Goal: Transaction & Acquisition: Purchase product/service

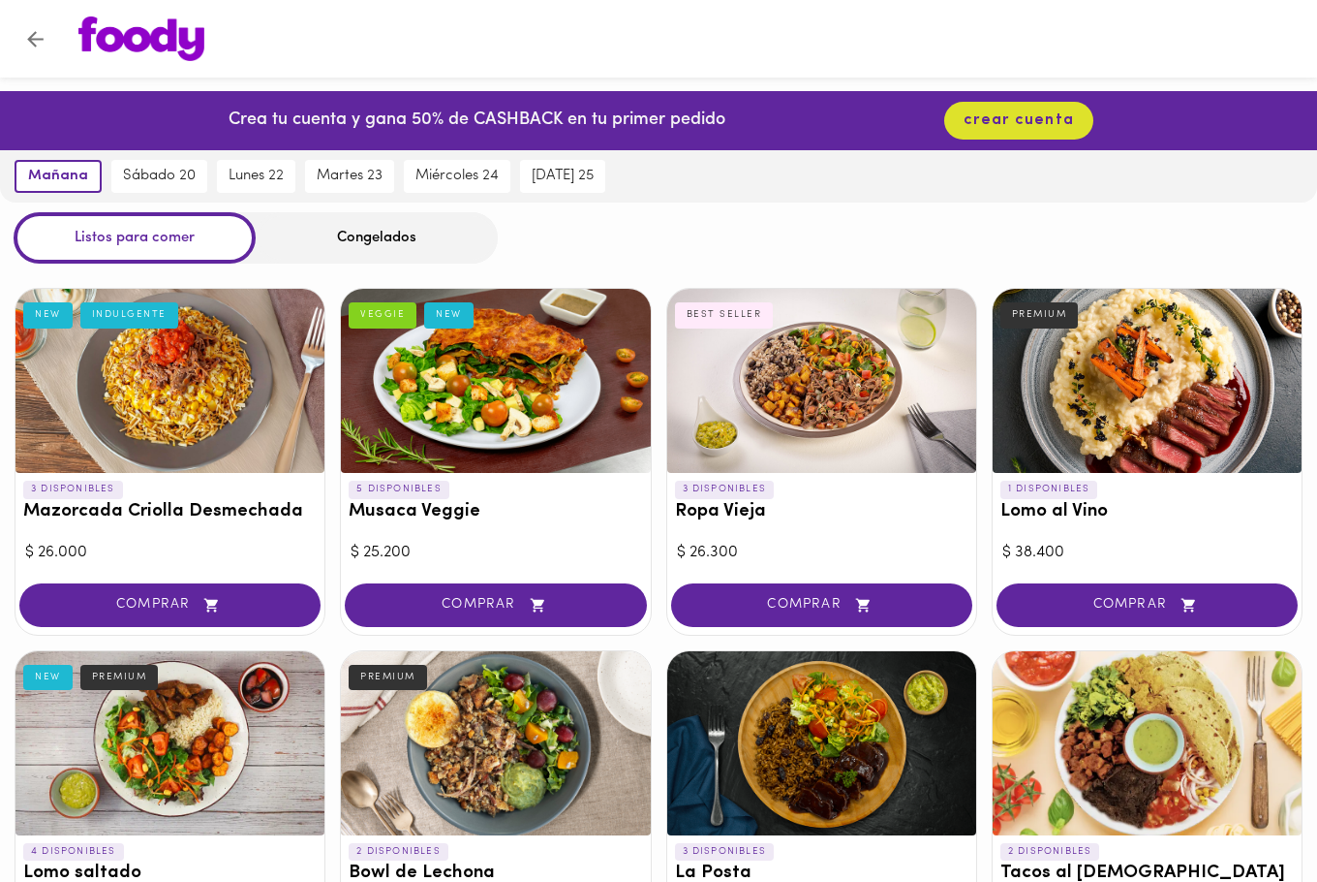
click at [396, 246] on div "Congelados" at bounding box center [377, 237] width 242 height 51
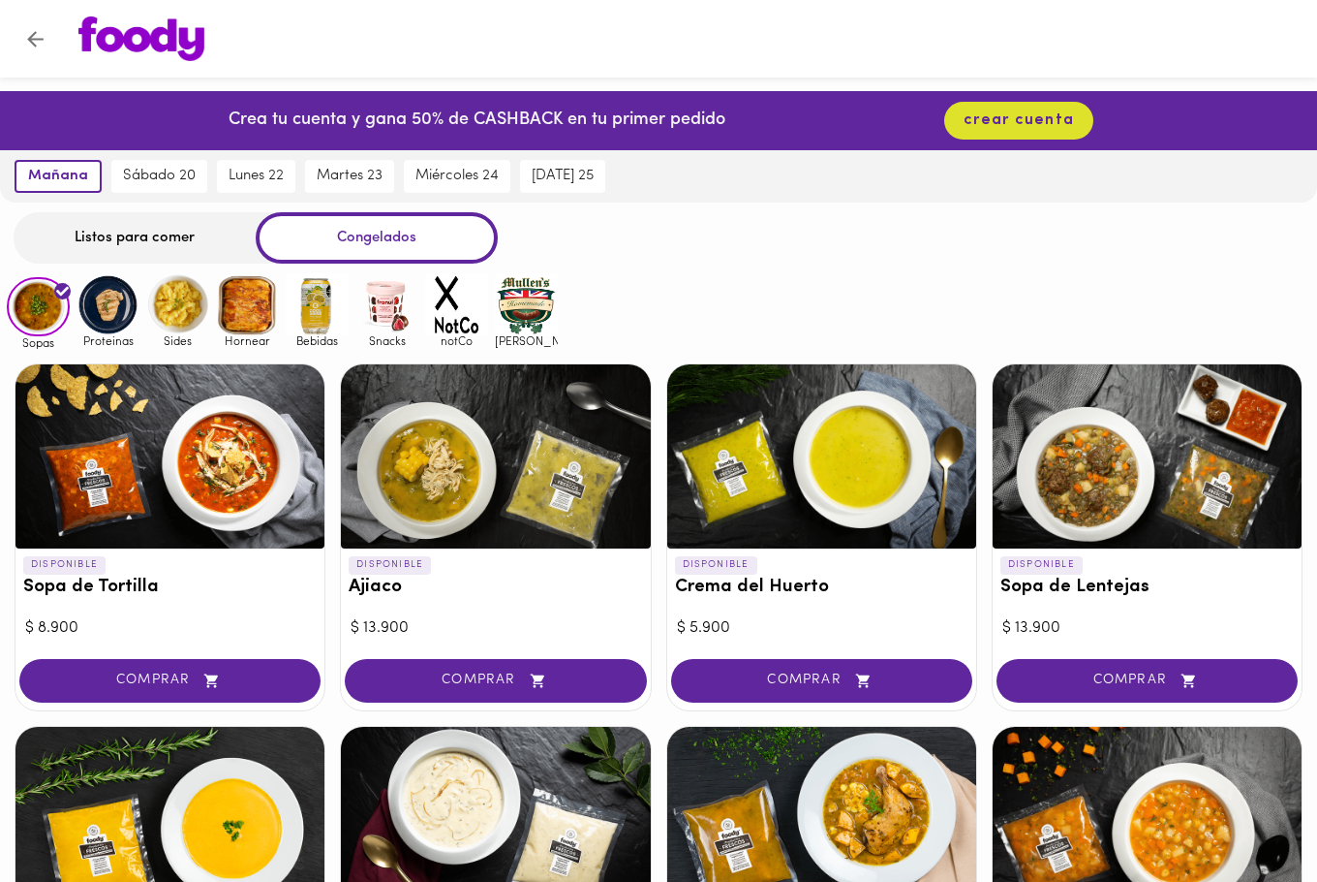
click at [380, 233] on div "Congelados" at bounding box center [377, 237] width 242 height 51
click at [155, 240] on div "Listos para comer" at bounding box center [135, 237] width 242 height 51
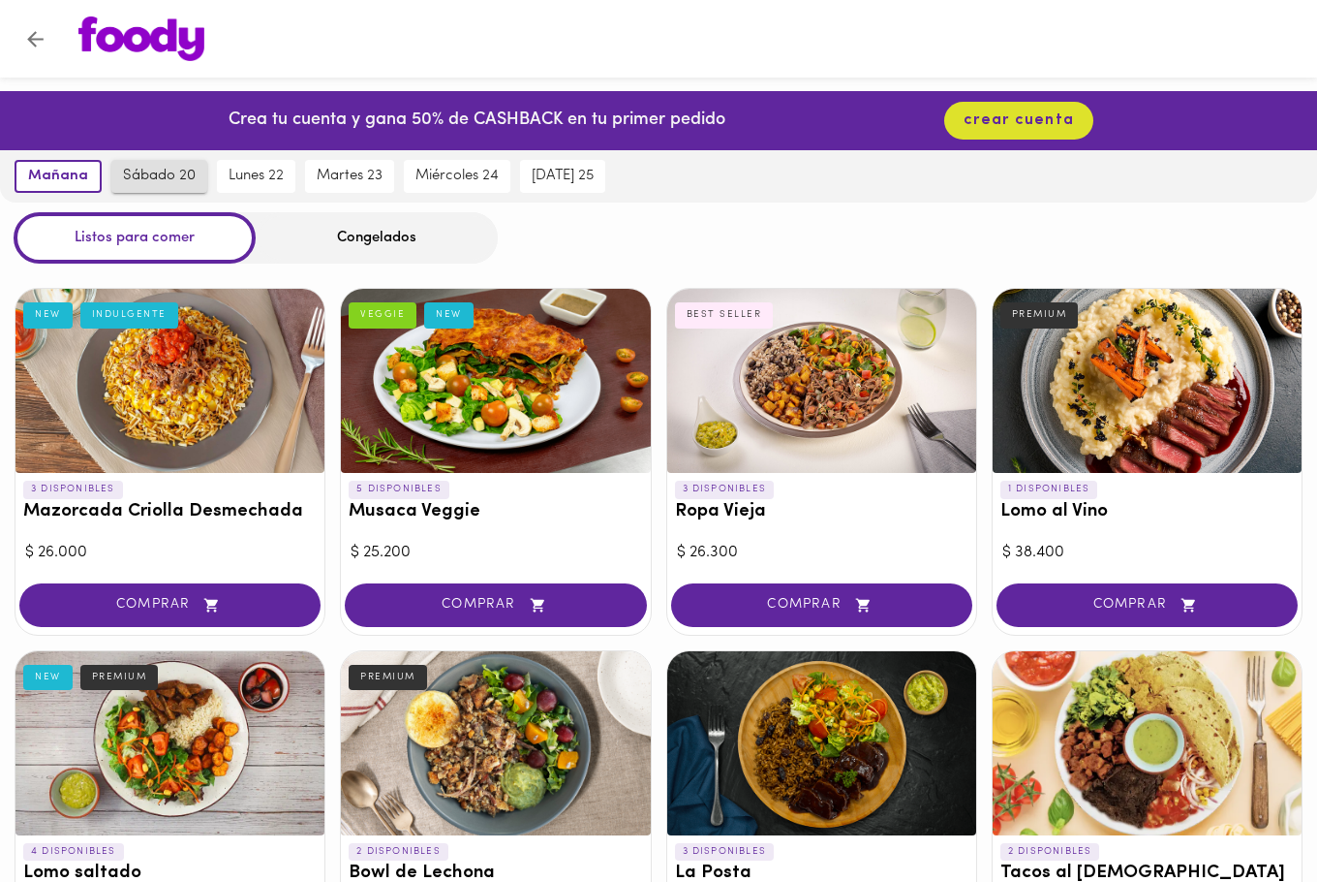
click at [163, 175] on span "sábado 20" at bounding box center [159, 176] width 73 height 17
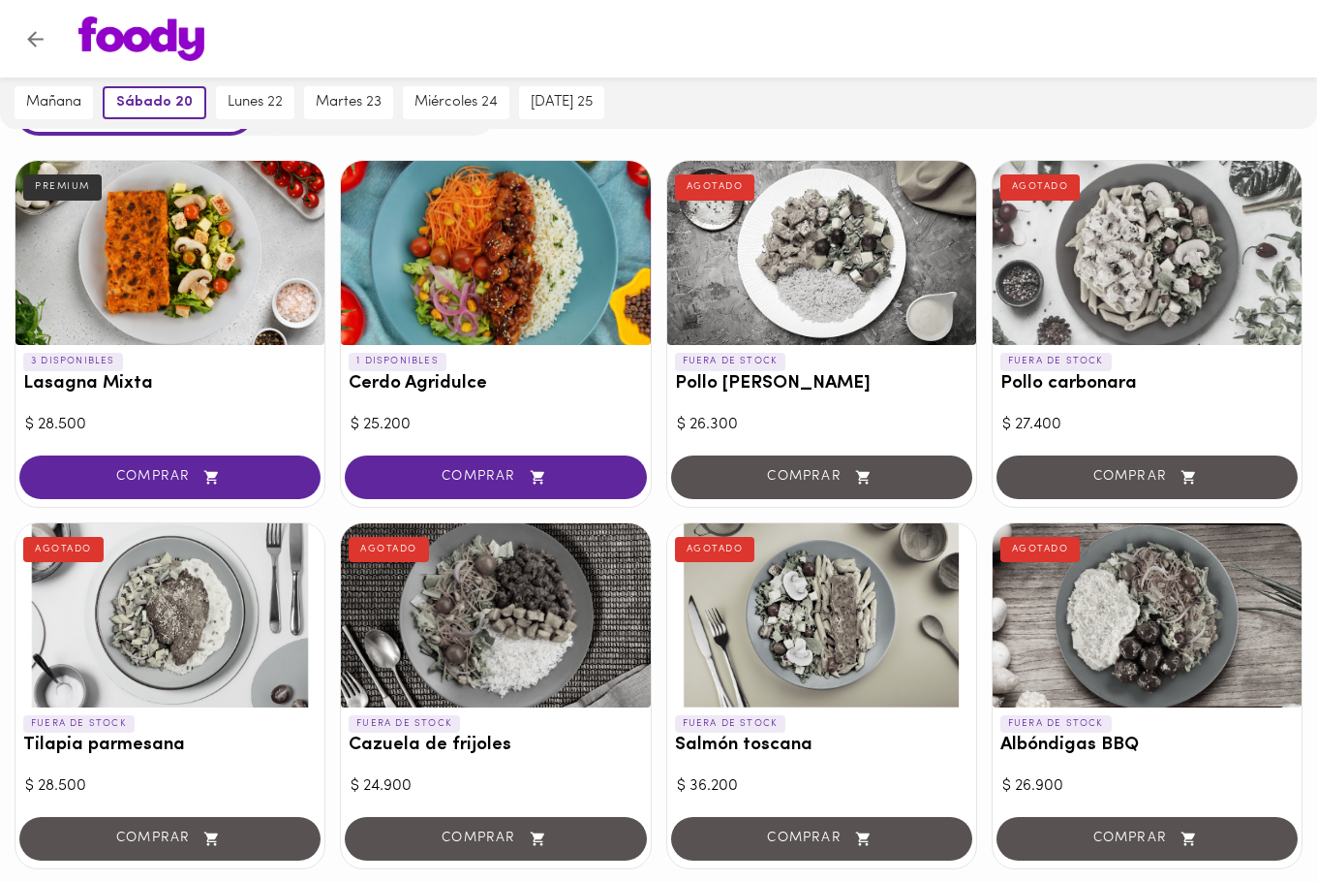
scroll to position [387, 0]
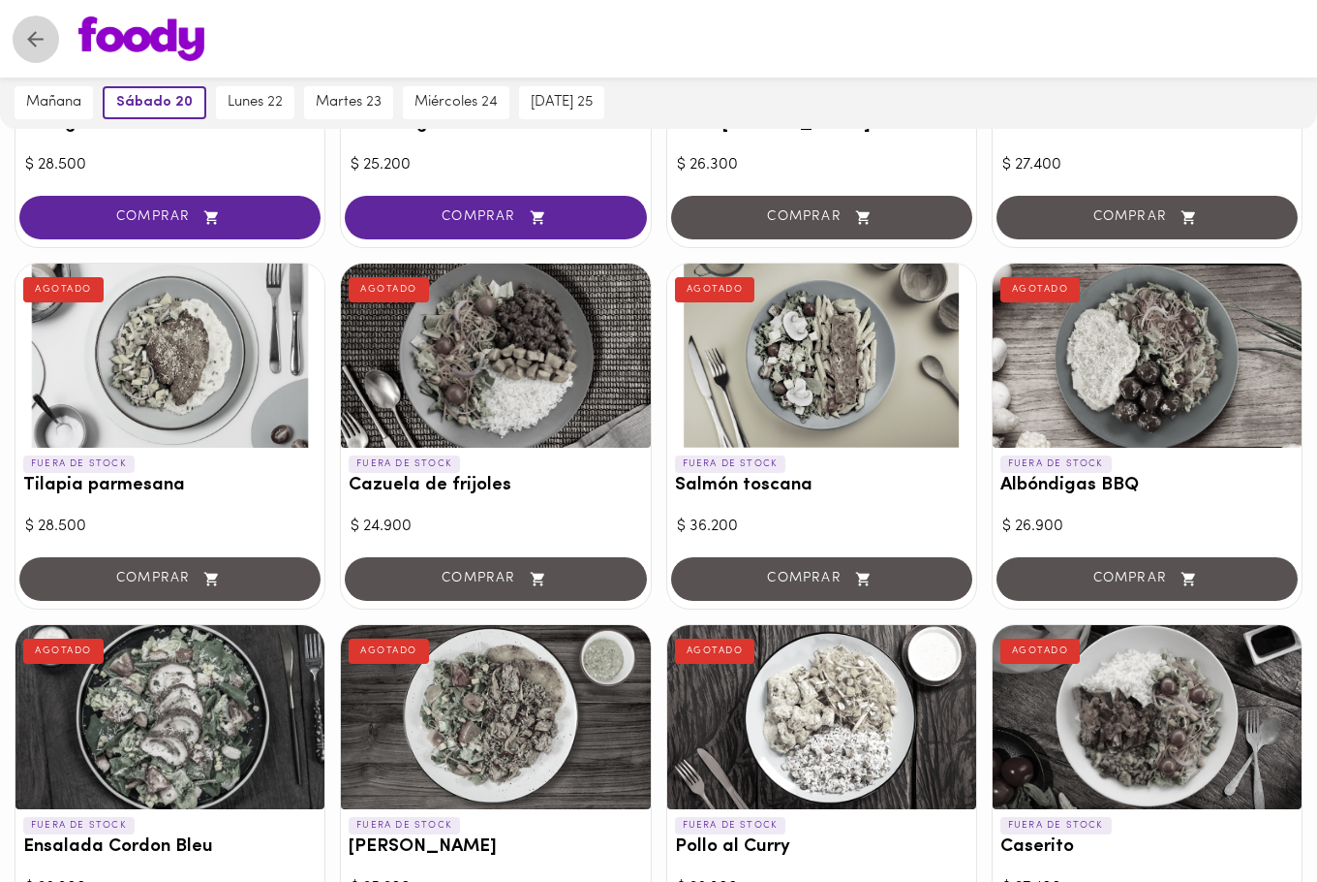
click at [35, 38] on icon "Volver" at bounding box center [35, 39] width 16 height 16
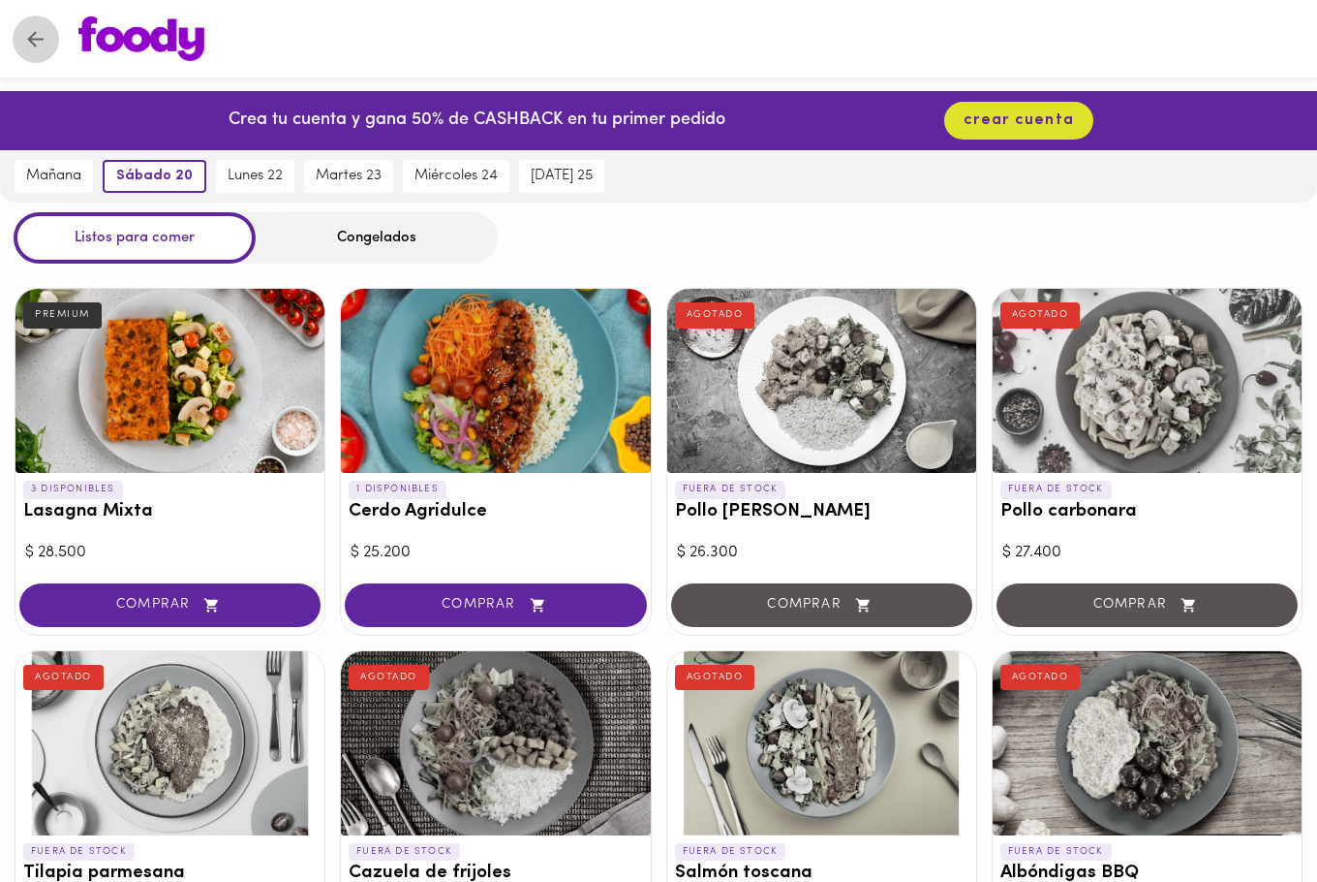
click at [28, 33] on icon "Volver" at bounding box center [35, 39] width 24 height 24
